Goal: Transaction & Acquisition: Subscribe to service/newsletter

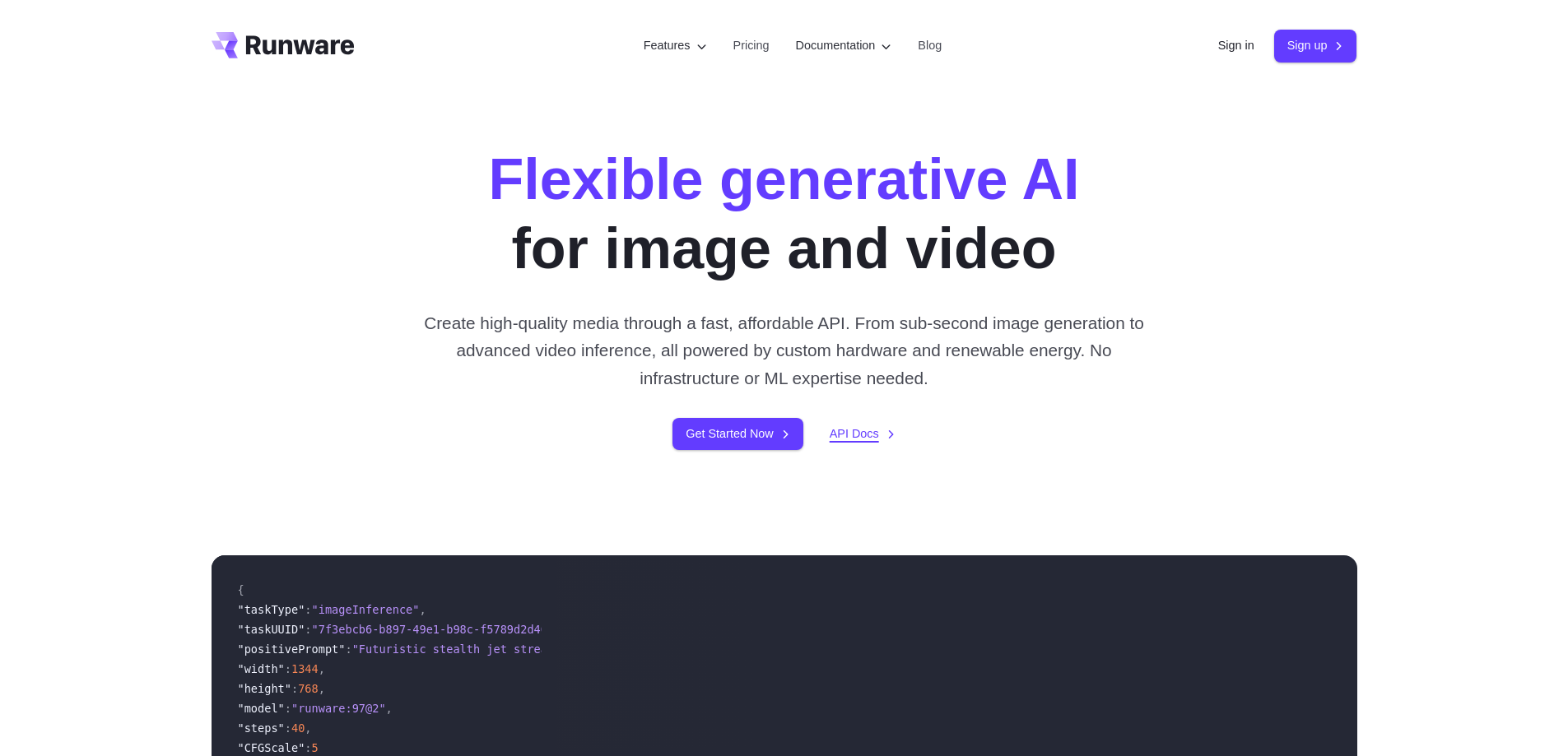
click at [846, 432] on link "API Docs" at bounding box center [862, 434] width 66 height 19
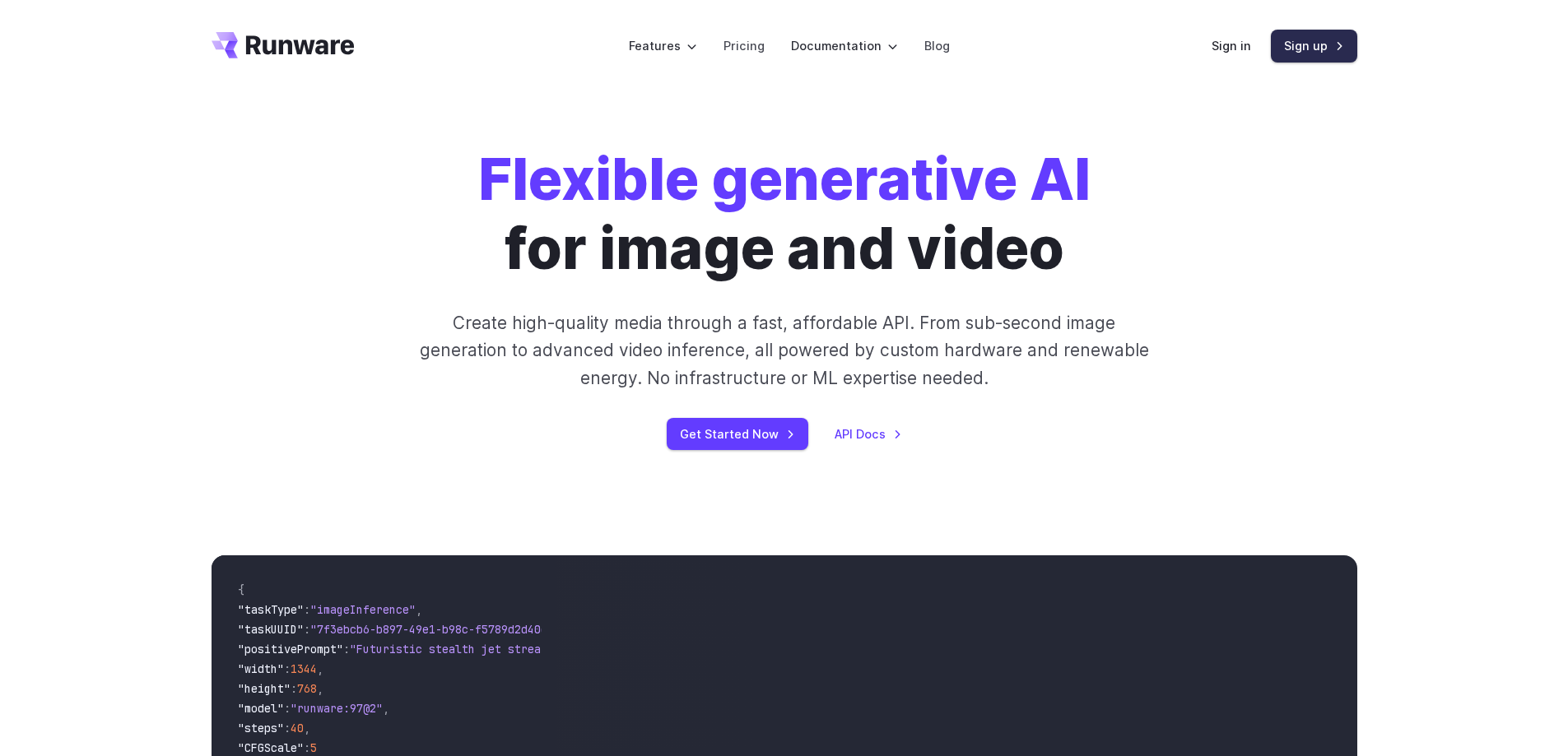
click at [1330, 47] on link "Sign up" at bounding box center [1314, 45] width 86 height 32
